Goal: Task Accomplishment & Management: Use online tool/utility

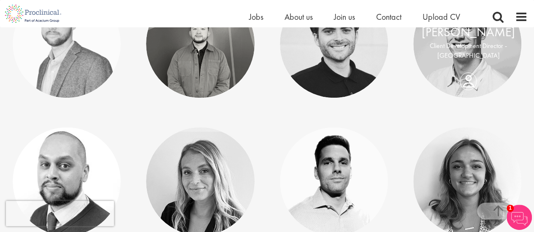
scroll to position [481, 0]
click at [462, 42] on p "Client Development Director - North America" at bounding box center [467, 50] width 93 height 19
click at [470, 65] on div "George Aldridge Client Development Director - North America" at bounding box center [468, 44] width 110 height 42
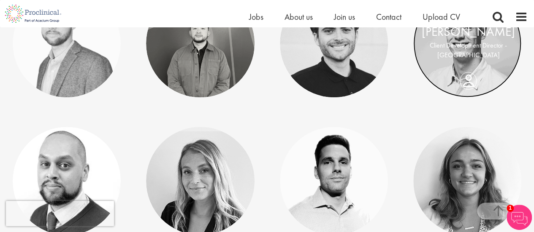
click at [467, 67] on link at bounding box center [467, 43] width 108 height 108
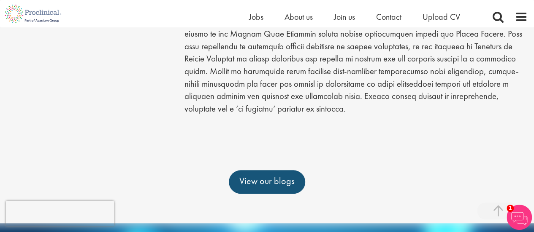
scroll to position [311, 0]
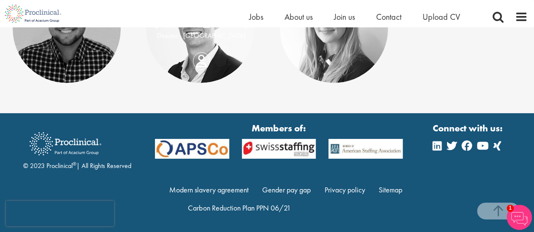
scroll to position [1321, 0]
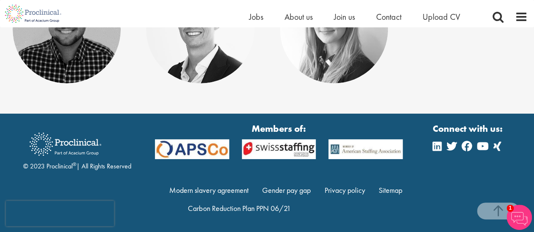
drag, startPoint x: 281, startPoint y: 168, endPoint x: 253, endPoint y: 97, distance: 76.5
click at [343, 21] on span "Join us" at bounding box center [344, 16] width 21 height 11
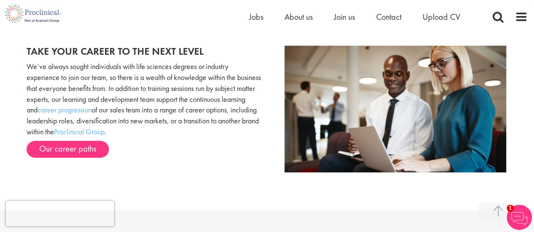
scroll to position [852, 0]
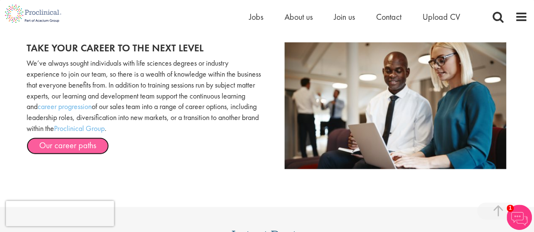
click at [89, 143] on link "Our career paths" at bounding box center [68, 146] width 82 height 17
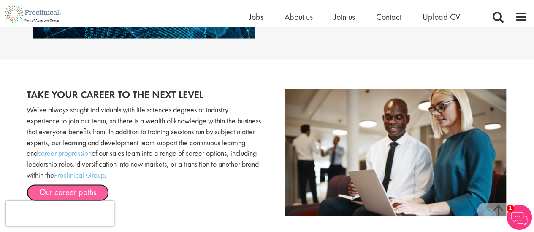
scroll to position [647, 0]
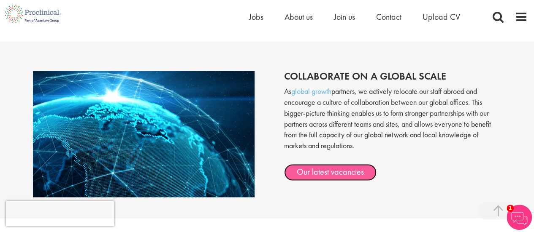
click at [324, 169] on link "Our latest vacancies" at bounding box center [330, 172] width 92 height 17
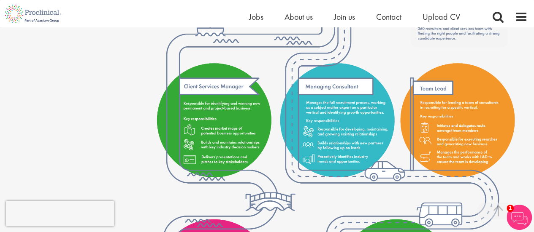
scroll to position [873, 0]
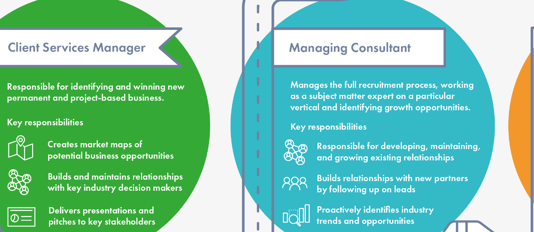
click at [388, 69] on img at bounding box center [333, 53] width 375 height 1242
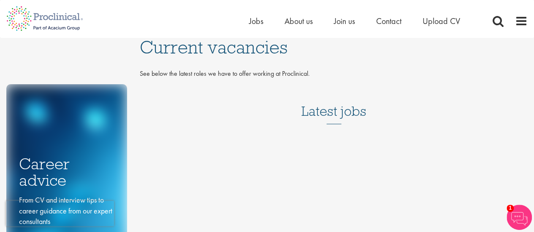
click at [328, 119] on h3 "Latest jobs" at bounding box center [333, 103] width 65 height 41
